Goal: Navigation & Orientation: Find specific page/section

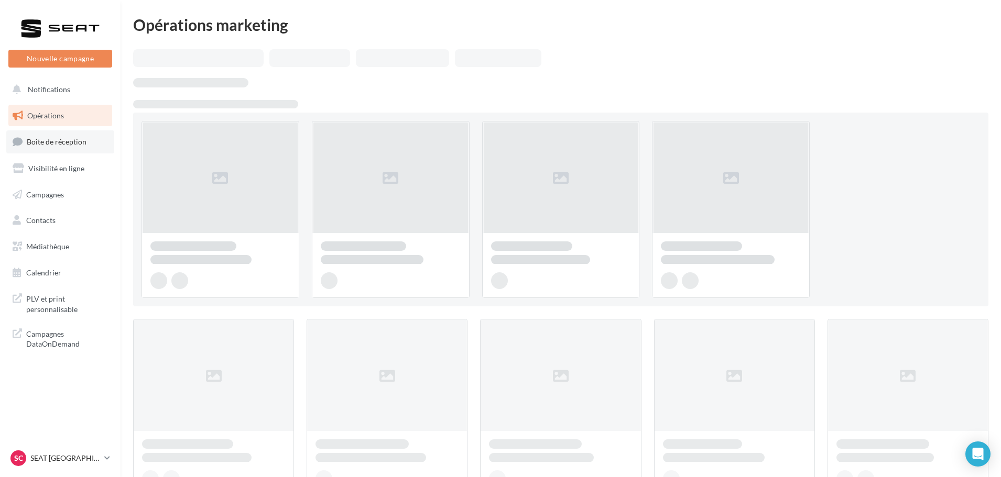
click at [65, 139] on span "Boîte de réception" at bounding box center [57, 141] width 60 height 9
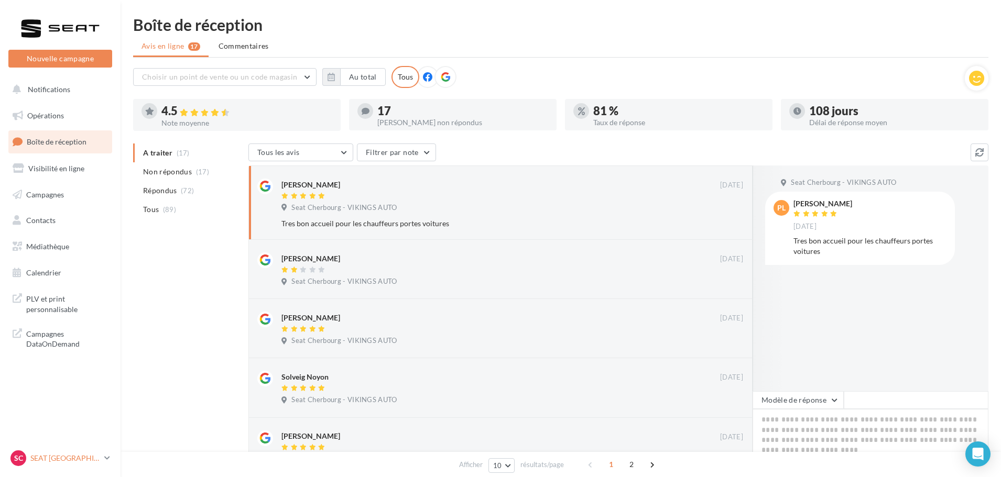
click at [82, 461] on p "SEAT [GEOGRAPHIC_DATA]" at bounding box center [65, 458] width 70 height 10
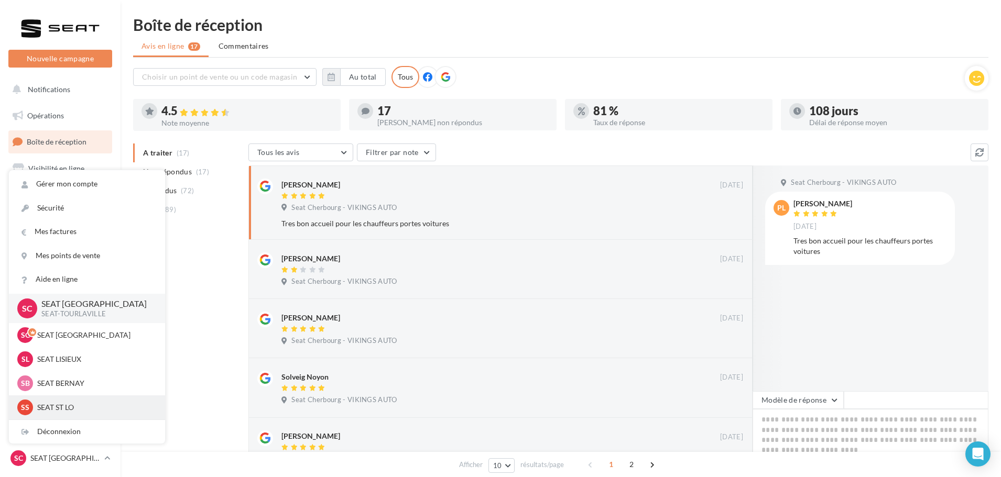
click at [67, 405] on p "SEAT ST LO" at bounding box center [94, 407] width 115 height 10
